Goal: Find specific page/section: Find specific page/section

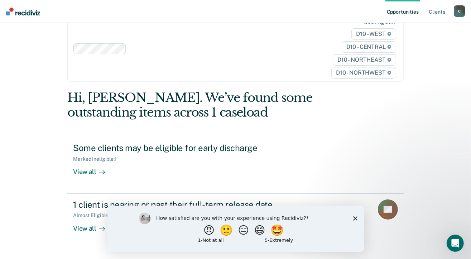
scroll to position [28, 0]
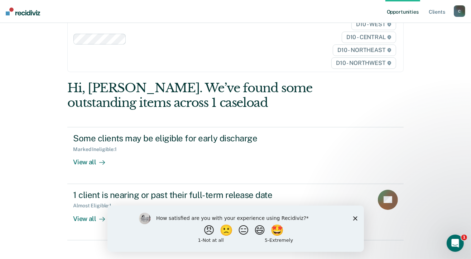
click at [357, 219] on div "How satisfied are you with your experience using Recidiviz? 😠 🙁 😑 😄 🤩 1 - Not a…" at bounding box center [235, 228] width 257 height 46
click at [356, 218] on polygon "Close survey" at bounding box center [355, 218] width 4 height 4
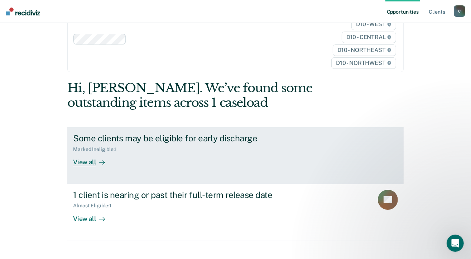
click at [82, 161] on div "View all" at bounding box center [93, 159] width 40 height 14
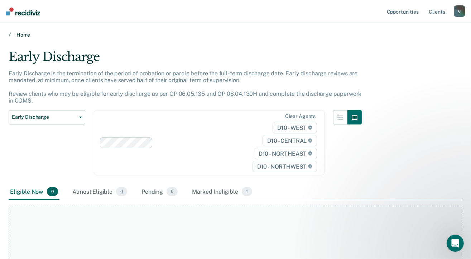
click at [13, 34] on link "Home" at bounding box center [236, 35] width 454 height 6
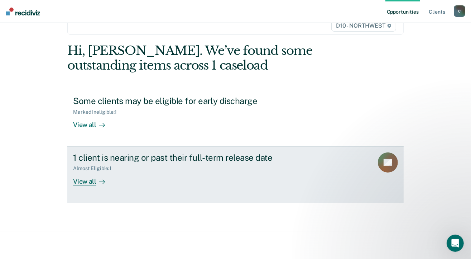
scroll to position [66, 0]
click at [87, 180] on div "View all" at bounding box center [93, 178] width 40 height 14
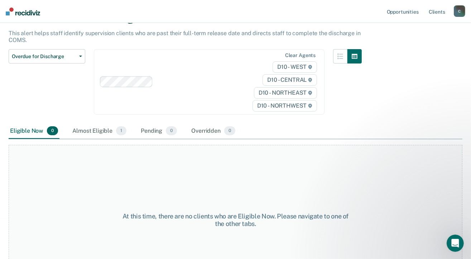
scroll to position [75, 0]
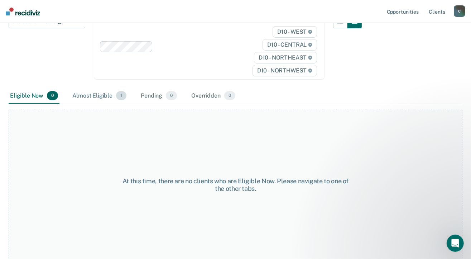
click at [121, 96] on span "1" at bounding box center [121, 95] width 10 height 9
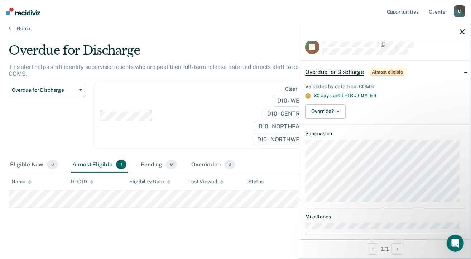
scroll to position [18, 0]
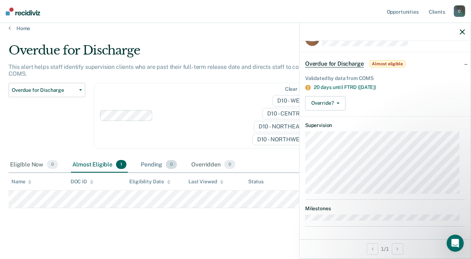
click at [147, 162] on div "Pending 0" at bounding box center [158, 165] width 39 height 16
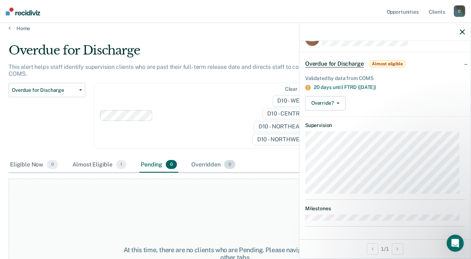
click at [210, 167] on div "Overridden 0" at bounding box center [213, 165] width 47 height 16
click at [462, 29] on button "button" at bounding box center [462, 32] width 5 height 6
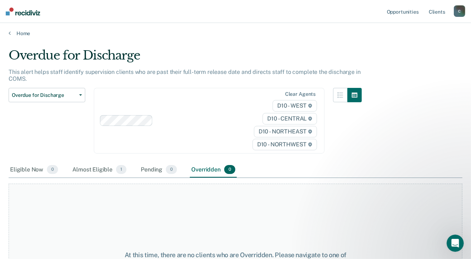
scroll to position [0, 0]
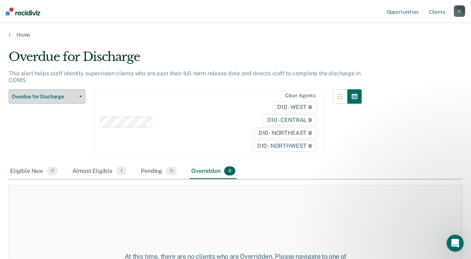
click at [80, 96] on icon "button" at bounding box center [80, 96] width 3 height 1
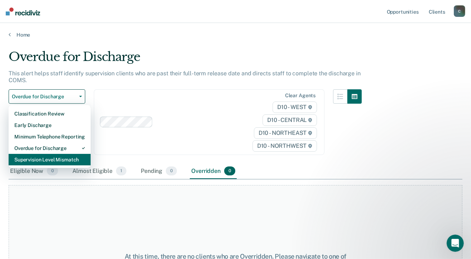
click at [58, 159] on div "Supervision Level Mismatch" at bounding box center [49, 159] width 71 height 11
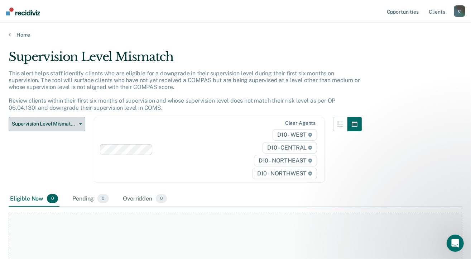
click at [58, 122] on span "Supervision Level Mismatch" at bounding box center [44, 124] width 65 height 6
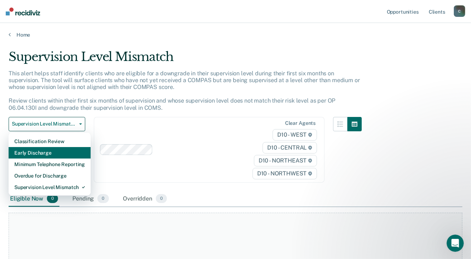
click at [50, 155] on div "Early Discharge" at bounding box center [49, 152] width 71 height 11
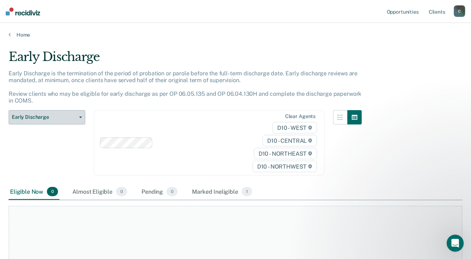
click at [60, 118] on span "Early Discharge" at bounding box center [44, 117] width 65 height 6
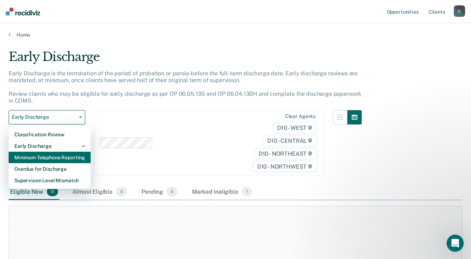
click at [50, 157] on div "Minimum Telephone Reporting" at bounding box center [49, 157] width 71 height 11
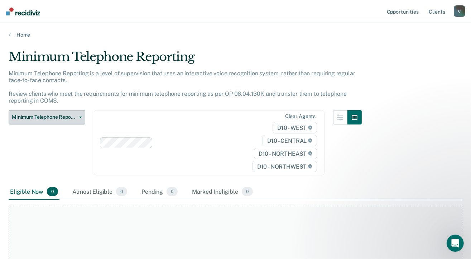
click at [57, 116] on span "Minimum Telephone Reporting" at bounding box center [44, 117] width 65 height 6
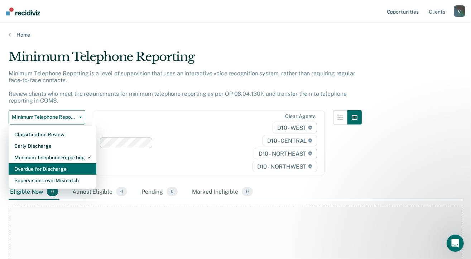
click at [54, 165] on div "Overdue for Discharge" at bounding box center [52, 168] width 76 height 11
